Goal: Register for event/course

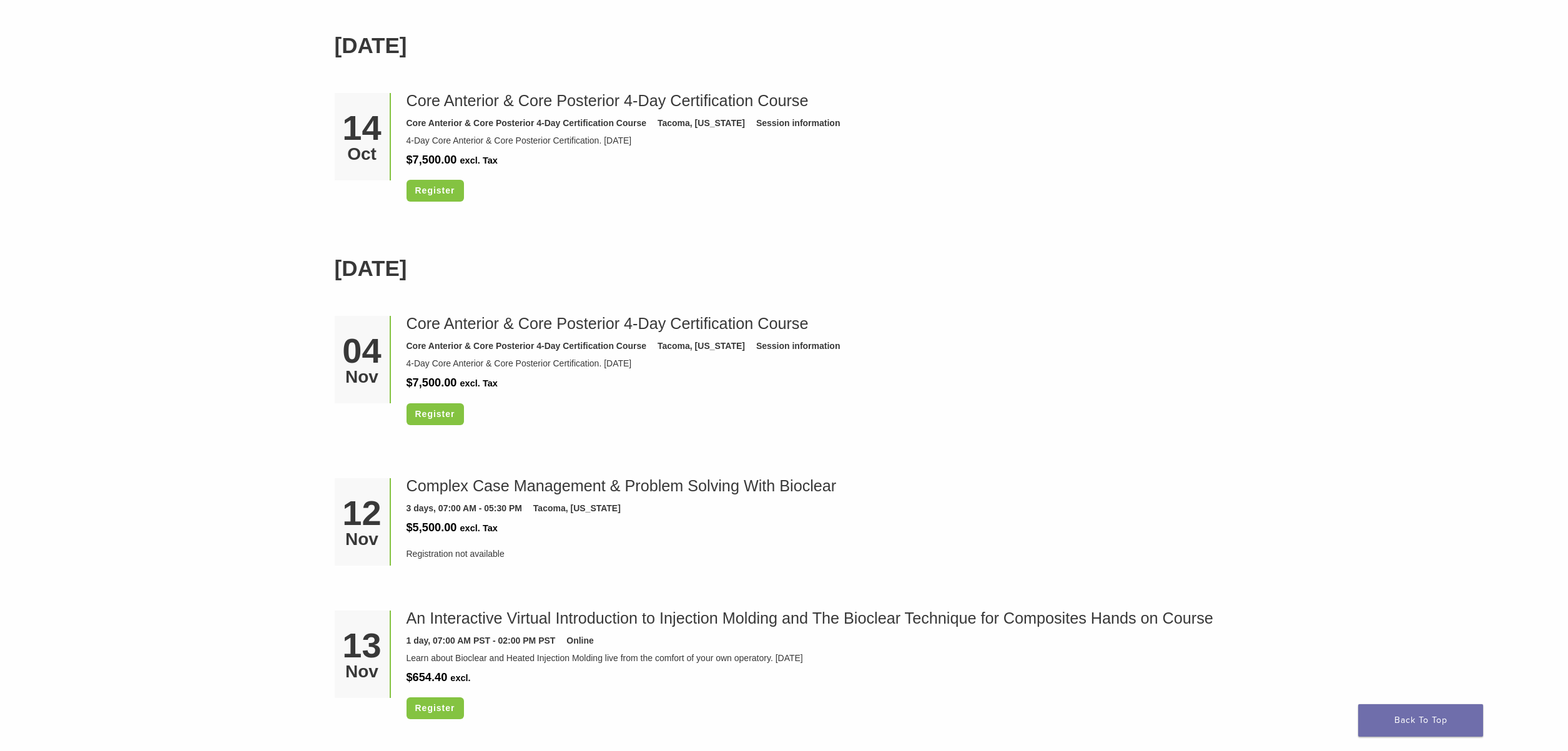
scroll to position [2819, 0]
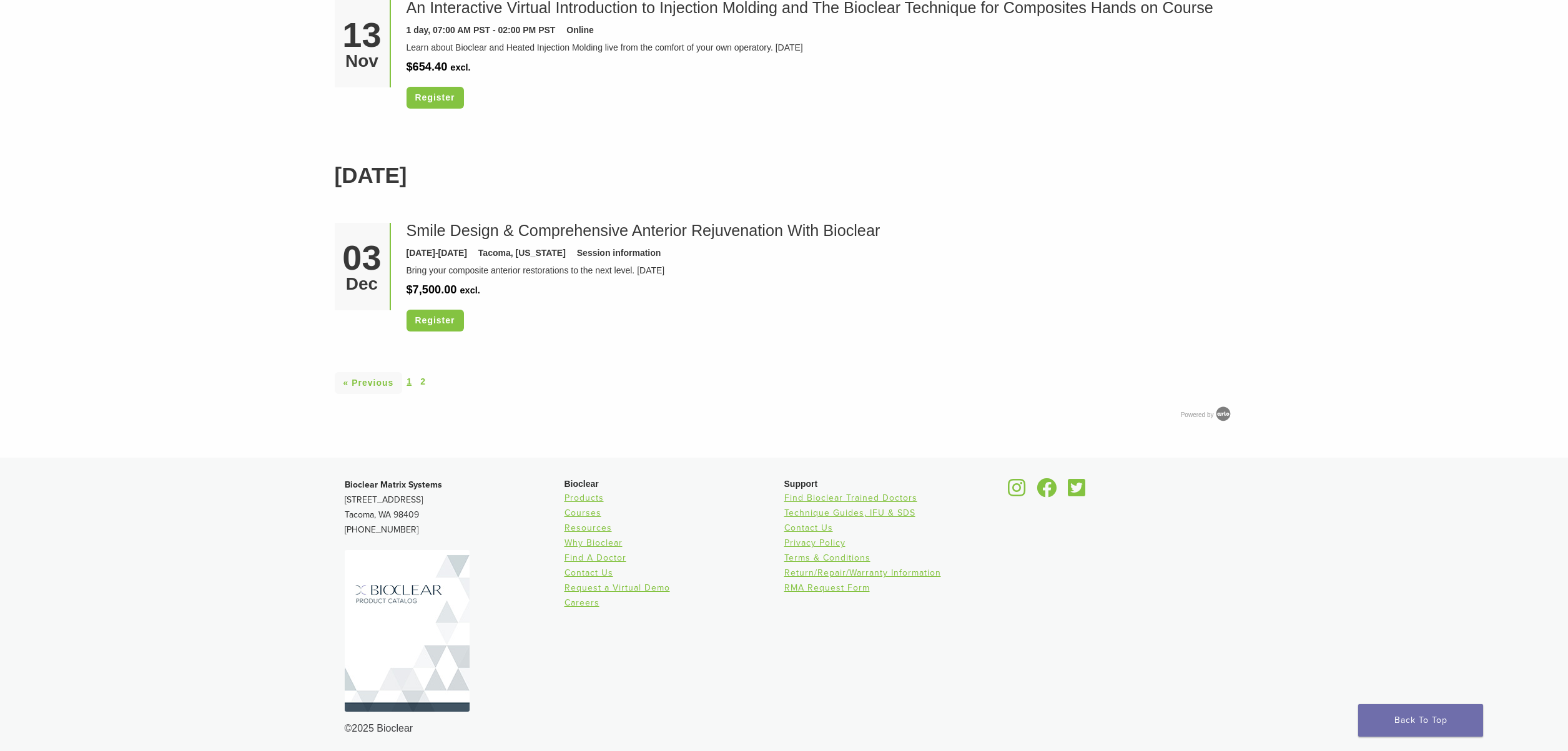
click at [408, 377] on link "1" at bounding box center [408, 382] width 5 height 13
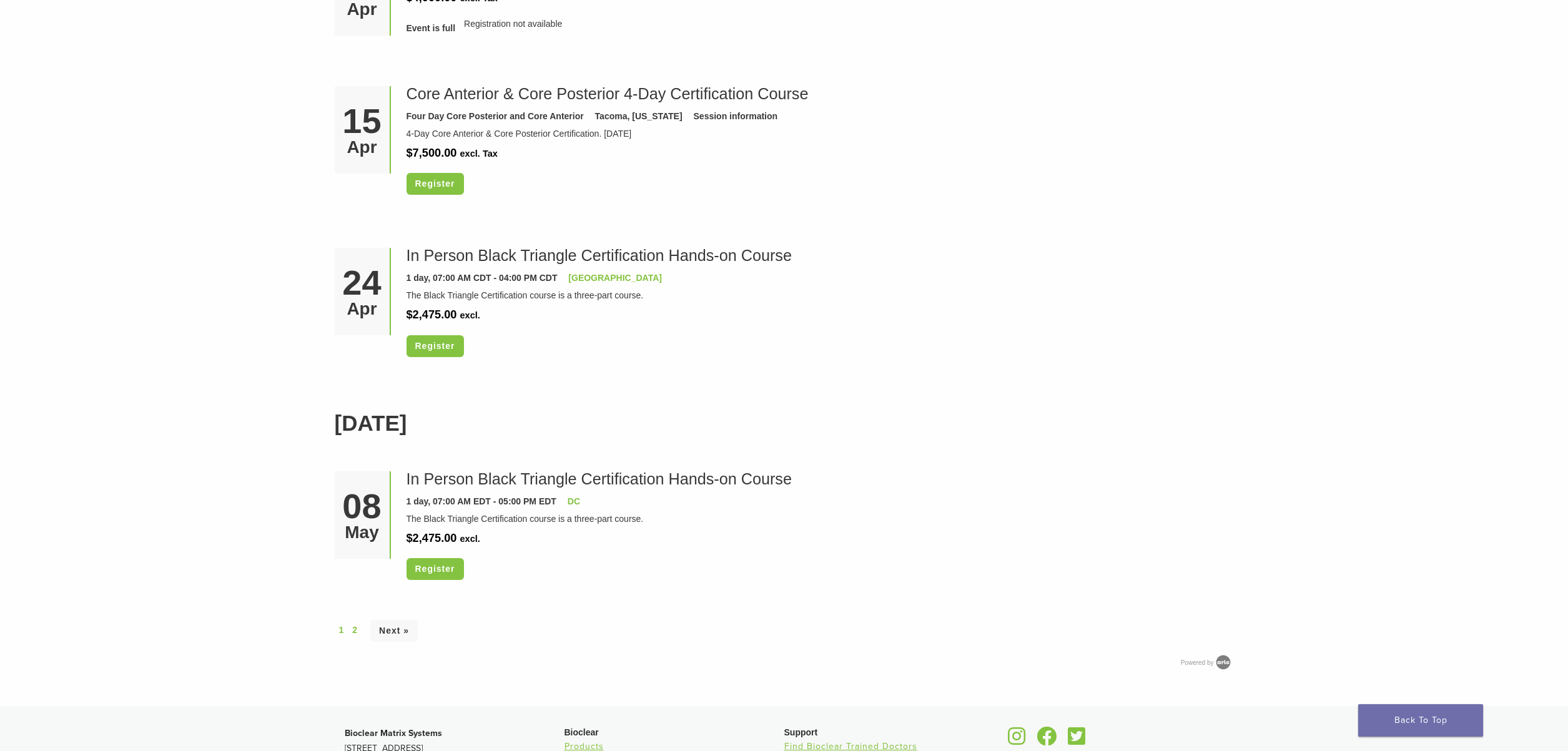
scroll to position [3266, 0]
drag, startPoint x: 567, startPoint y: 273, endPoint x: 629, endPoint y: 275, distance: 62.0
click at [629, 275] on div "1 day, 07:00 AM CDT - 04:00 PM CDT [GEOGRAPHIC_DATA]" at bounding box center [816, 275] width 818 height 13
click at [730, 297] on div "In Person Black Triangle Certification Hands-on Course 1 day, 07:00 AM CDT - 04…" at bounding box center [816, 303] width 818 height 117
click at [599, 273] on link "[GEOGRAPHIC_DATA]" at bounding box center [615, 275] width 93 height 10
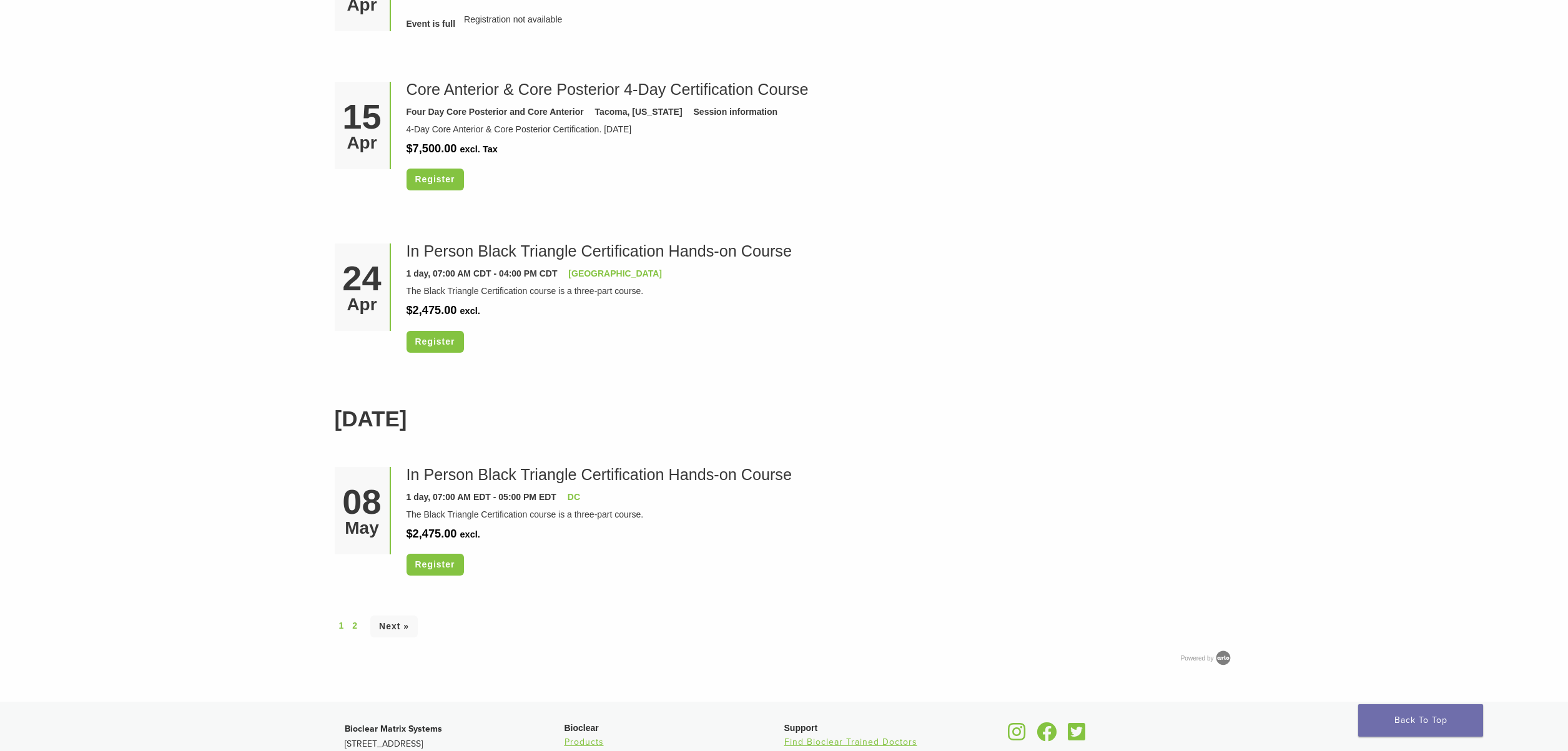
scroll to position [3269, 0]
